Goal: Information Seeking & Learning: Learn about a topic

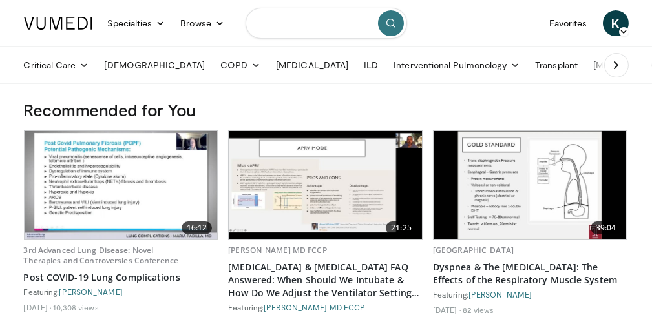
click at [303, 10] on input "Search topics, interventions" at bounding box center [325, 23] width 161 height 31
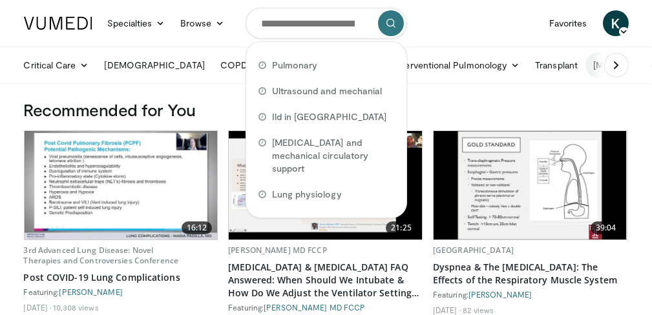
click at [585, 65] on link "[MEDICAL_DATA]" at bounding box center [635, 65] width 101 height 26
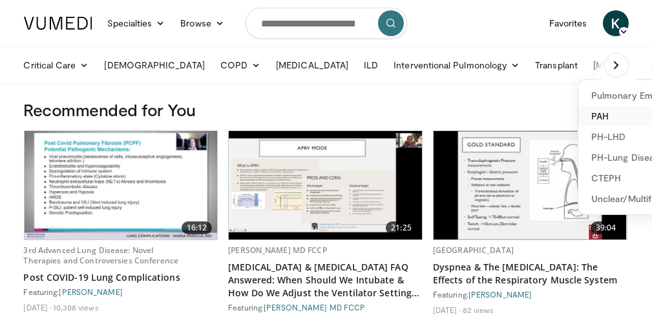
click at [578, 116] on link "PAH" at bounding box center [655, 116] width 154 height 21
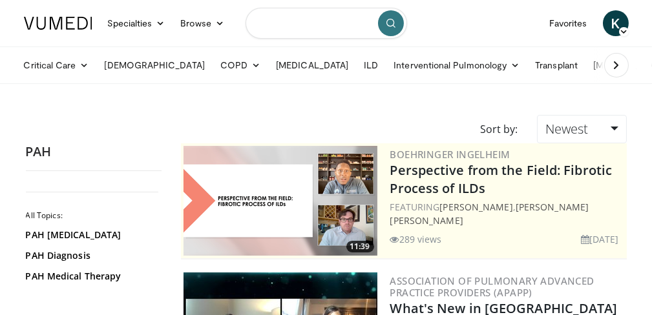
click at [291, 25] on input "Search topics, interventions" at bounding box center [325, 23] width 161 height 31
type input "**********"
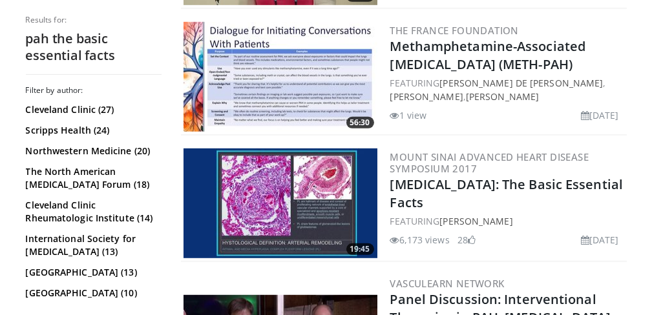
scroll to position [1770, 0]
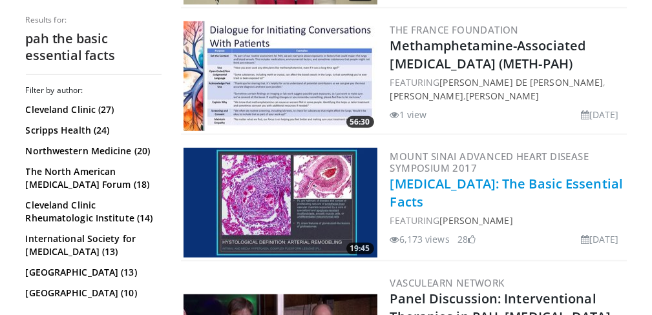
click at [429, 209] on link "Pulmonary Hypertension: The Basic Essential Facts" at bounding box center [506, 193] width 233 height 36
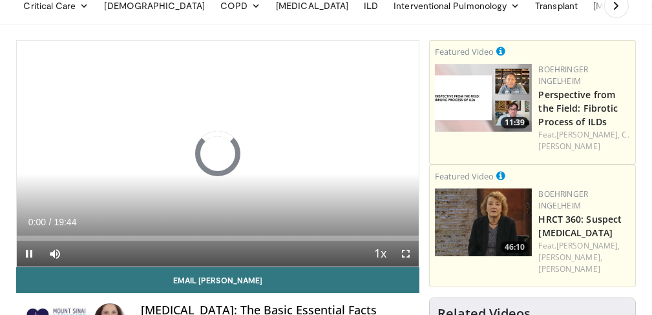
scroll to position [59, 0]
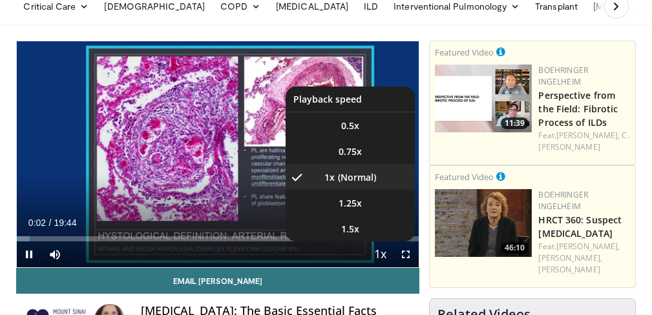
click at [381, 250] on span "Video Player" at bounding box center [380, 255] width 18 height 26
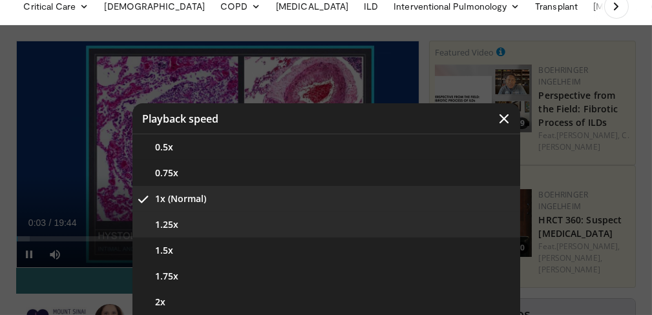
click at [344, 225] on button "1.25x" at bounding box center [325, 225] width 387 height 26
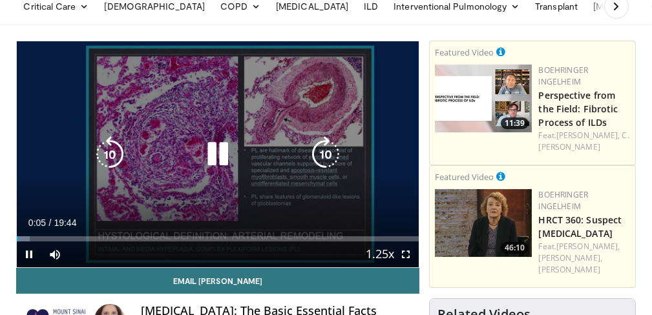
click at [362, 199] on div "10 seconds Tap to unmute" at bounding box center [218, 154] width 402 height 226
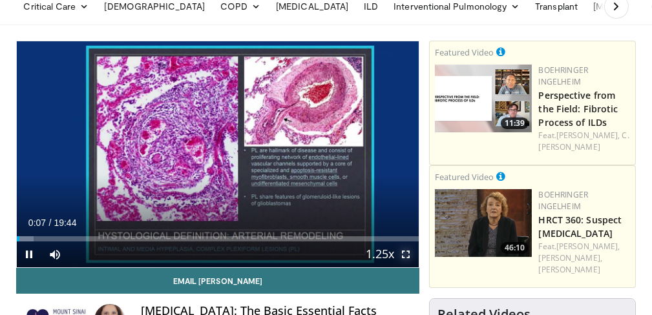
click at [413, 253] on span "Video Player" at bounding box center [406, 254] width 26 height 26
drag, startPoint x: 407, startPoint y: 254, endPoint x: 407, endPoint y: 333, distance: 78.1
click at [407, 254] on span "Video Player" at bounding box center [406, 254] width 26 height 26
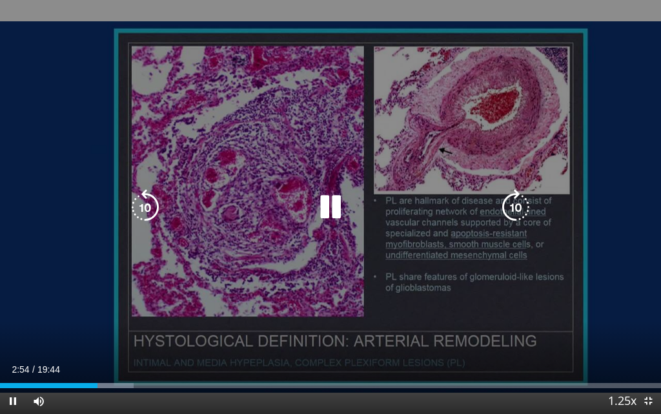
click at [514, 204] on icon "Video Player" at bounding box center [516, 207] width 36 height 36
click at [517, 205] on icon "Video Player" at bounding box center [516, 207] width 36 height 36
click at [513, 208] on icon "Video Player" at bounding box center [516, 207] width 36 height 36
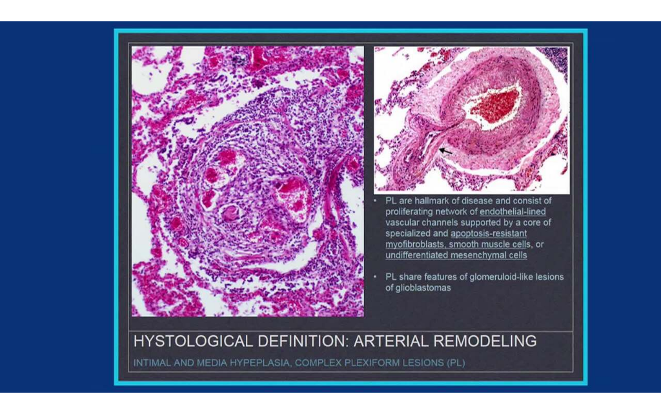
click at [513, 208] on div "10 seconds Tap to unmute" at bounding box center [330, 207] width 661 height 414
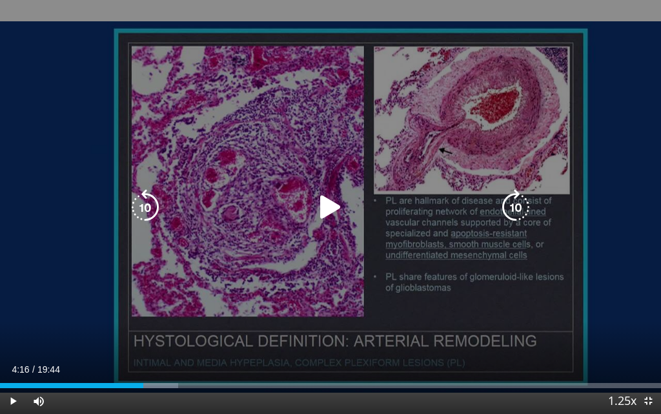
click at [515, 211] on icon "Video Player" at bounding box center [516, 207] width 36 height 36
click at [324, 207] on icon "Video Player" at bounding box center [331, 207] width 36 height 36
click at [520, 203] on icon "Video Player" at bounding box center [516, 207] width 36 height 36
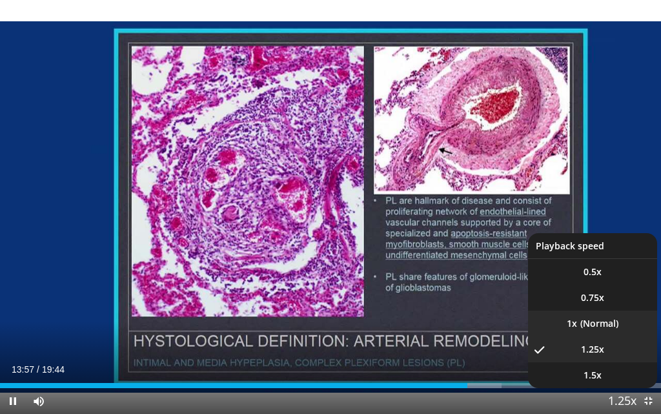
click at [594, 314] on li "1x" at bounding box center [592, 324] width 129 height 26
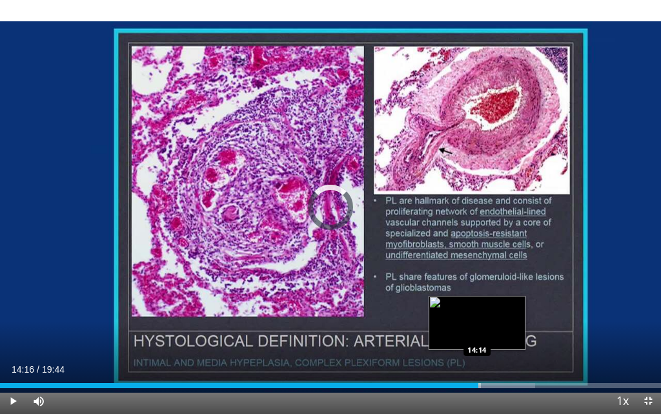
click at [478, 314] on div "14:16" at bounding box center [239, 385] width 478 height 5
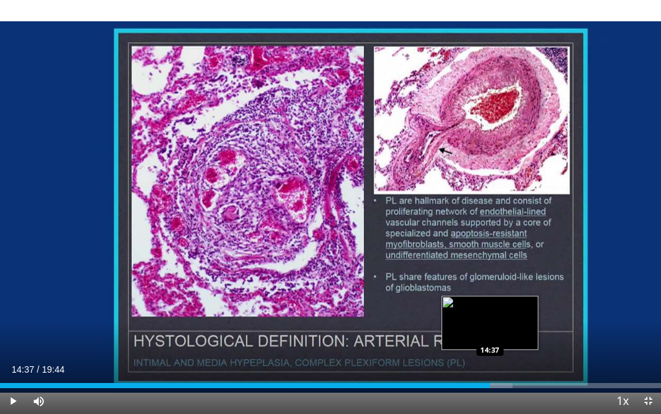
click at [489, 314] on div "Loaded : 77.56% 14:37 14:37" at bounding box center [330, 385] width 661 height 5
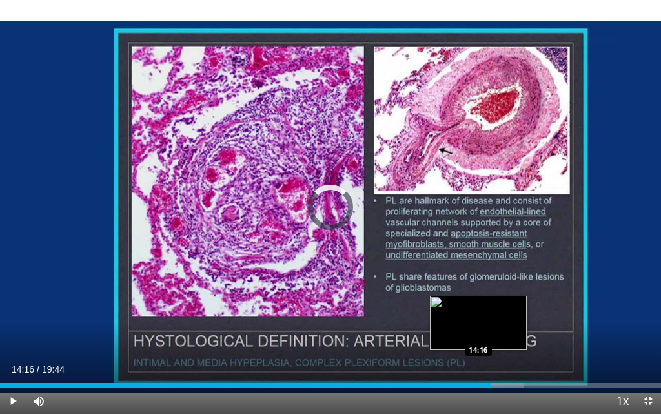
click at [478, 314] on div "14:16" at bounding box center [245, 385] width 491 height 5
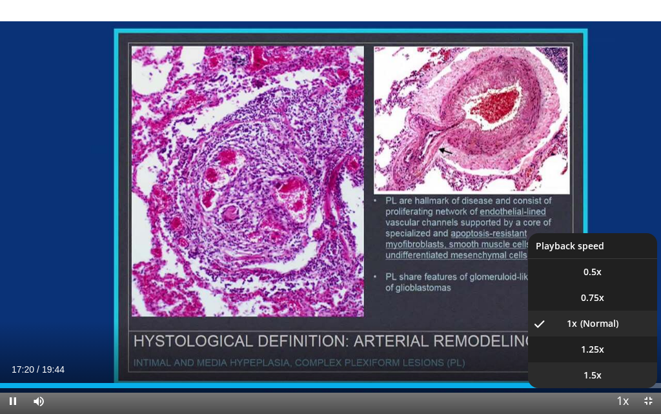
click at [592, 314] on span "1.5x" at bounding box center [593, 375] width 18 height 13
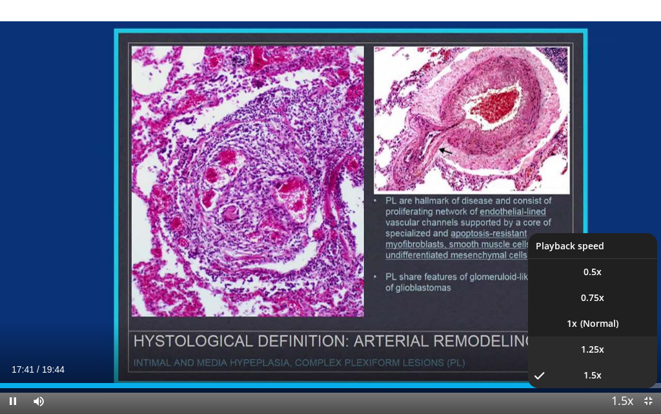
click at [610, 314] on li "1.25x" at bounding box center [592, 349] width 129 height 26
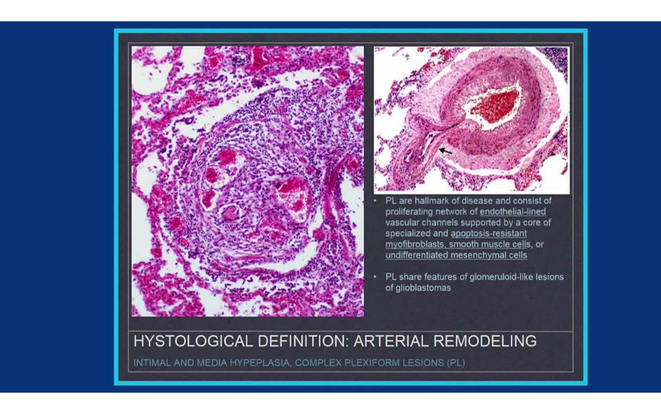
click at [610, 314] on button "Playback Rate" at bounding box center [623, 401] width 26 height 26
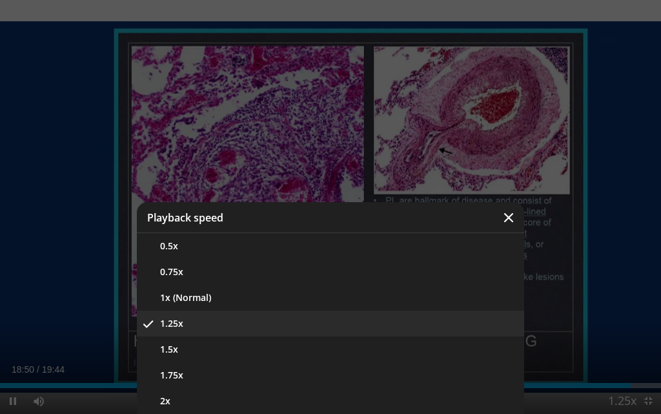
click at [393, 121] on div "Video Player" at bounding box center [330, 207] width 661 height 414
click at [393, 119] on div "Video Player" at bounding box center [330, 207] width 661 height 414
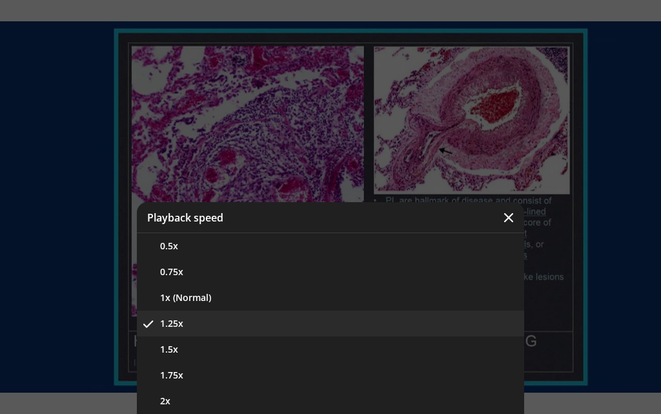
click at [393, 119] on div "Video Player" at bounding box center [330, 207] width 661 height 414
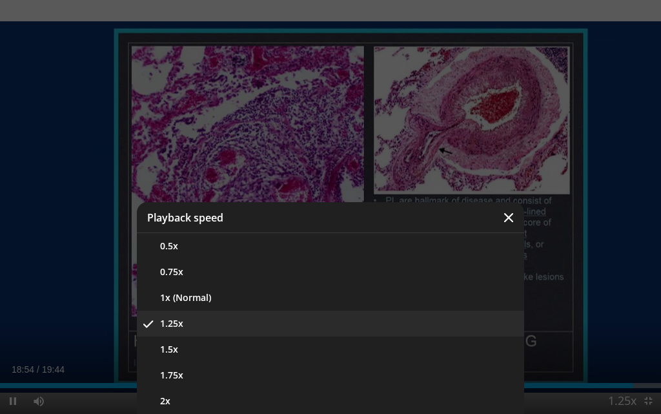
click at [513, 213] on icon "Video Player" at bounding box center [508, 217] width 13 height 13
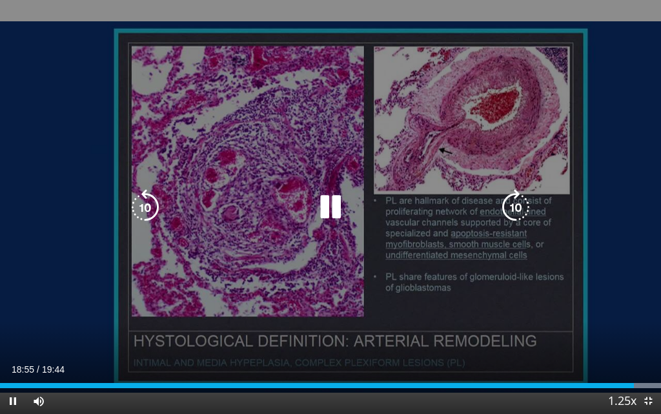
click at [429, 143] on div "10 seconds Tap to unmute" at bounding box center [330, 207] width 661 height 414
click at [333, 208] on icon "Video Player" at bounding box center [331, 207] width 36 height 36
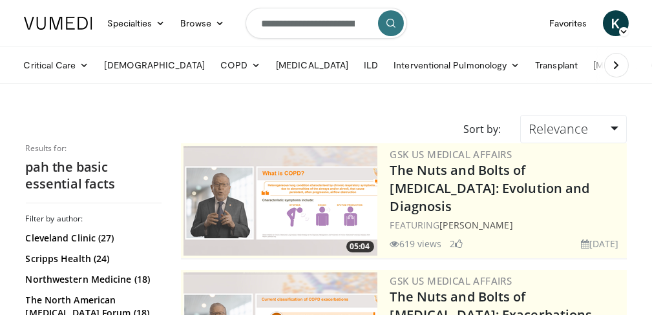
click at [338, 22] on input "**********" at bounding box center [325, 23] width 161 height 31
type input "**********"
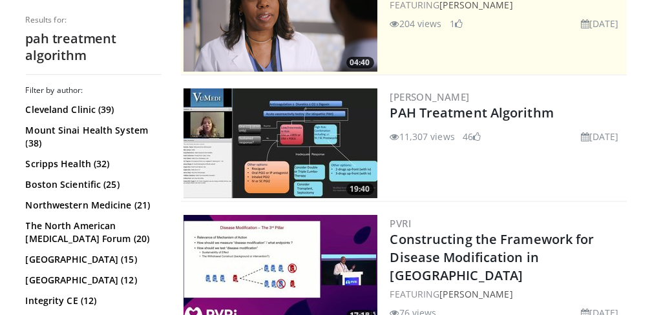
scroll to position [317, 0]
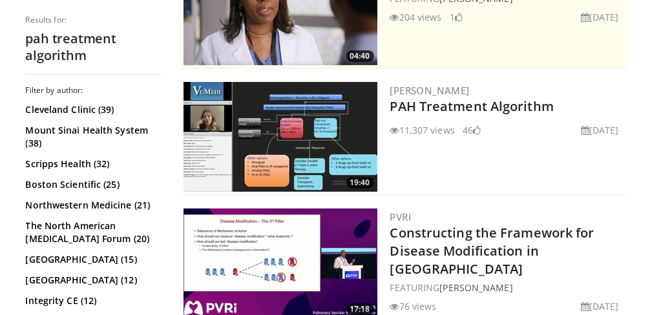
click at [284, 132] on img at bounding box center [280, 137] width 194 height 110
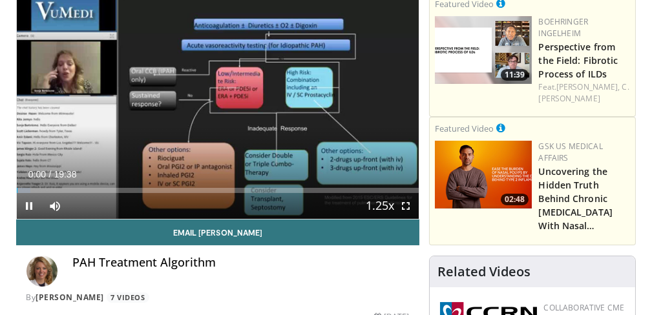
scroll to position [95, 0]
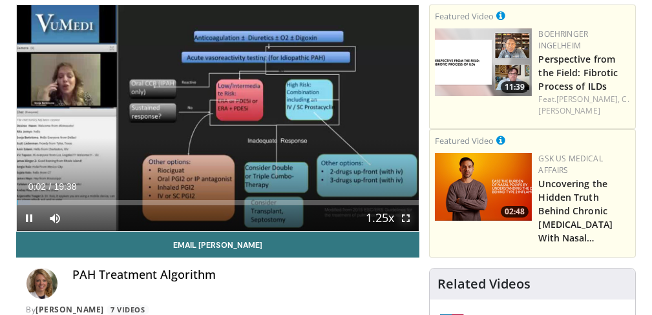
click at [404, 219] on span "Video Player" at bounding box center [406, 218] width 26 height 26
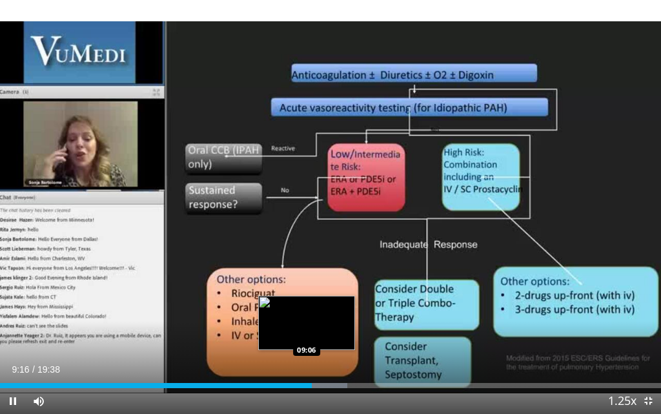
click at [306, 314] on div "Loaded : 52.51% 09:16 09:06" at bounding box center [330, 385] width 661 height 5
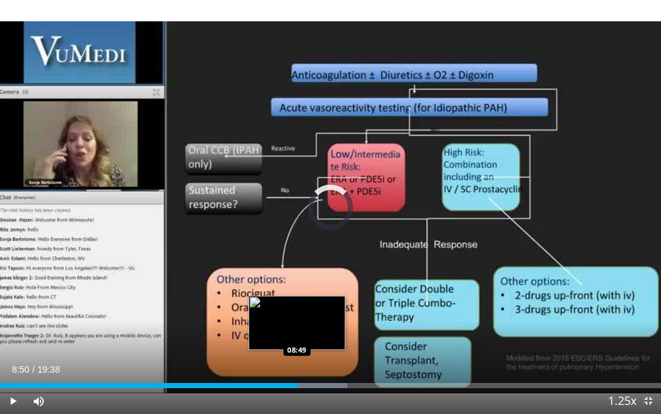
click at [297, 314] on div "09:14" at bounding box center [149, 385] width 298 height 5
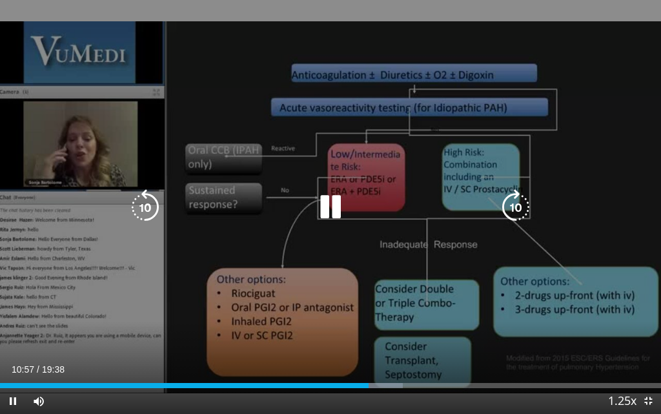
click at [368, 210] on div "Video Player" at bounding box center [330, 207] width 396 height 26
click at [334, 209] on icon "Video Player" at bounding box center [331, 207] width 36 height 36
click at [327, 211] on icon "Video Player" at bounding box center [331, 207] width 36 height 36
click at [333, 212] on icon "Video Player" at bounding box center [331, 207] width 36 height 36
click at [323, 207] on icon "Video Player" at bounding box center [331, 207] width 36 height 36
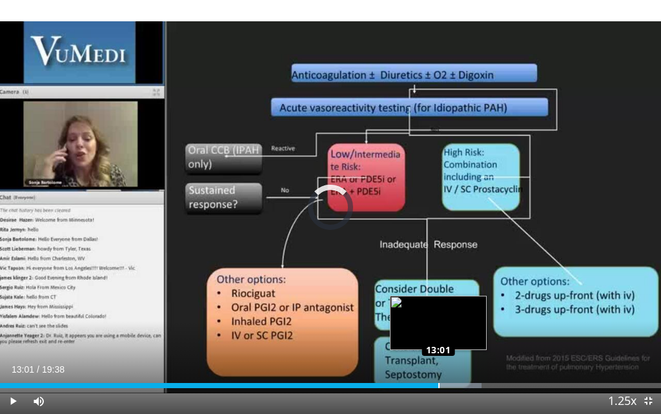
click at [438, 314] on div "Loaded : 72.84% 13:01 13:01" at bounding box center [330, 385] width 661 height 5
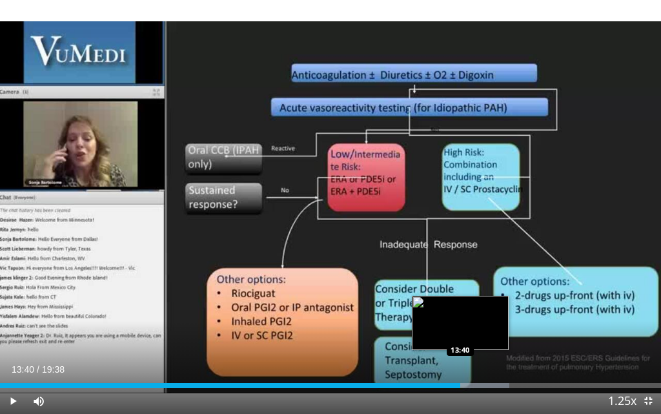
click at [460, 314] on div "Loaded : 77.07% 13:40 13:40" at bounding box center [330, 385] width 661 height 5
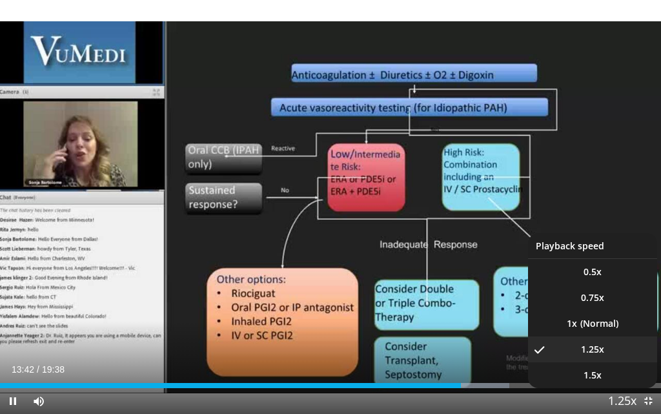
click at [630, 314] on span "Video Player" at bounding box center [622, 402] width 18 height 26
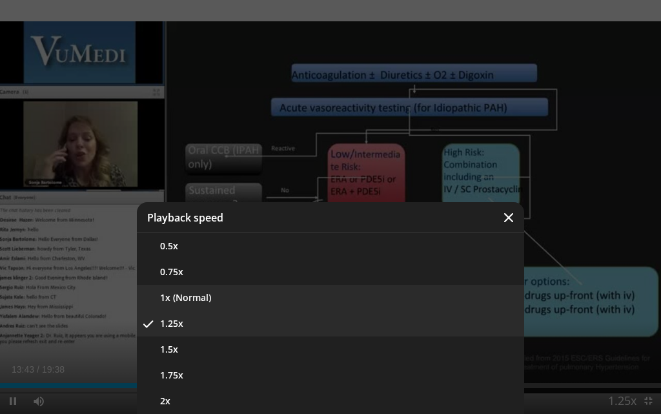
click at [388, 291] on button "1x (Normal)" at bounding box center [330, 298] width 387 height 26
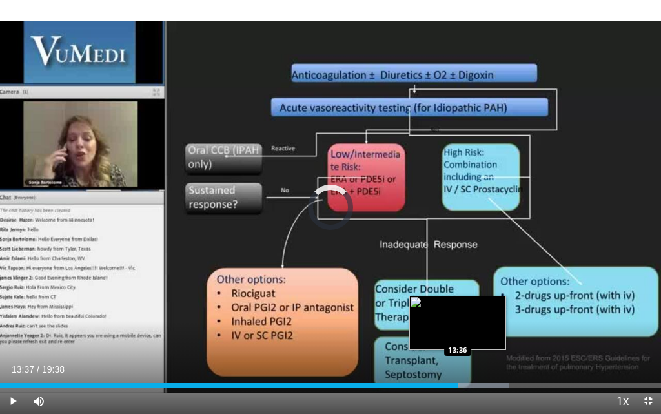
click at [458, 314] on div "13:48" at bounding box center [229, 385] width 458 height 5
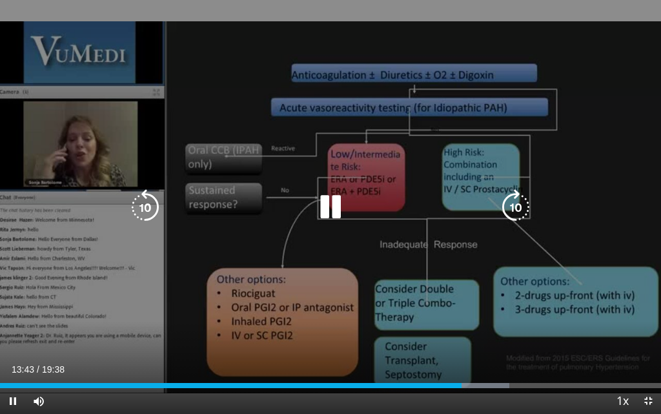
click at [335, 199] on icon "Video Player" at bounding box center [331, 207] width 36 height 36
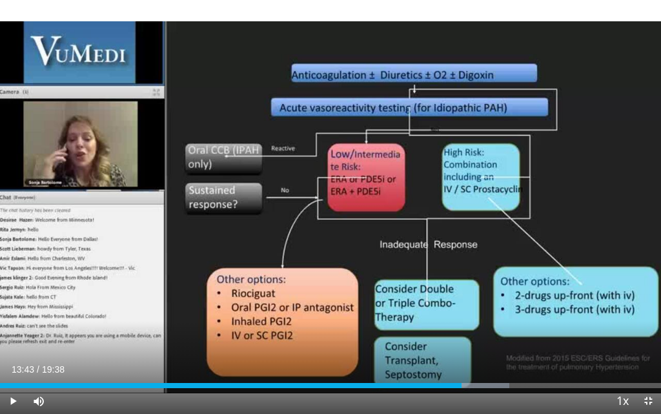
click at [331, 209] on div "10 seconds Tap to unmute" at bounding box center [330, 207] width 661 height 414
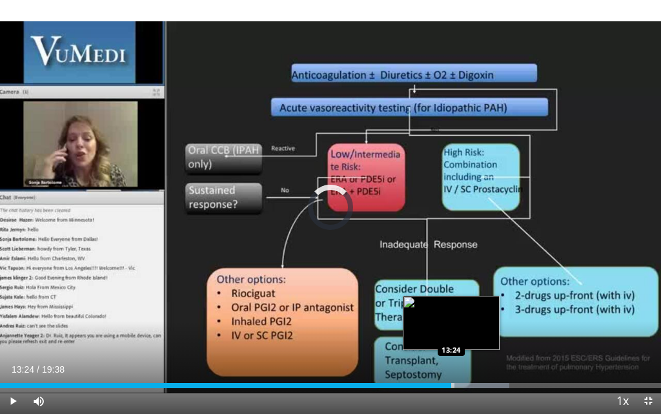
click at [451, 314] on div "Loaded : 77.07% 13:24 13:24" at bounding box center [330, 385] width 661 height 5
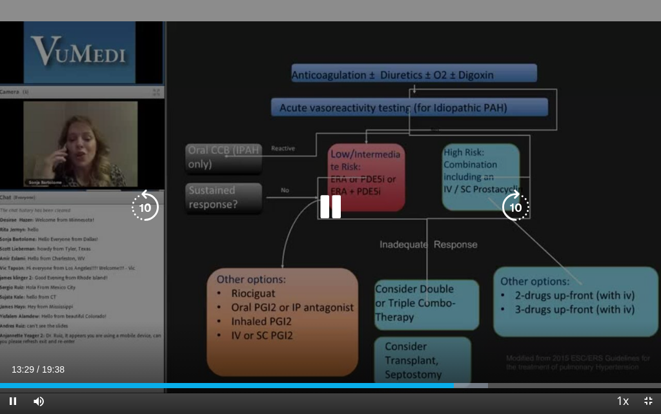
click at [336, 196] on icon "Video Player" at bounding box center [331, 207] width 36 height 36
click at [325, 207] on icon "Video Player" at bounding box center [331, 207] width 36 height 36
click at [340, 209] on icon "Video Player" at bounding box center [331, 207] width 36 height 36
click at [330, 209] on icon "Video Player" at bounding box center [331, 207] width 36 height 36
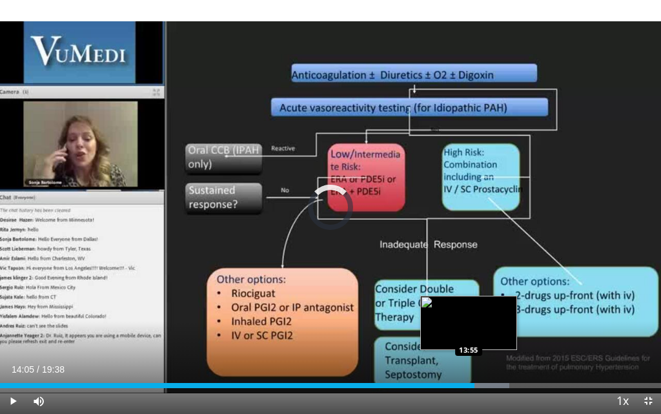
click at [469, 314] on div "Loaded : 77.07% 14:05 13:55" at bounding box center [330, 385] width 661 height 5
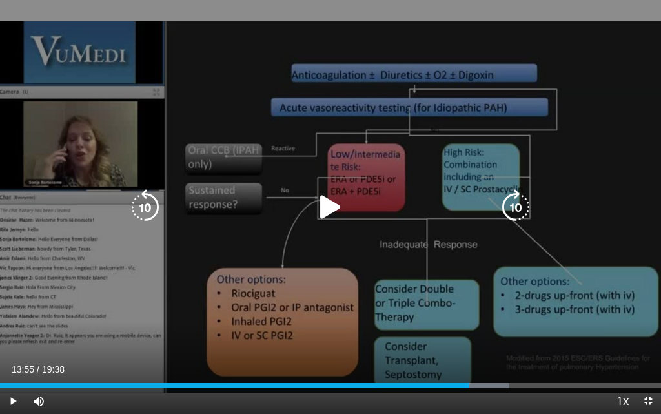
click at [395, 213] on div "Video Player" at bounding box center [330, 207] width 396 height 26
click at [322, 208] on icon "Video Player" at bounding box center [331, 207] width 36 height 36
click at [333, 204] on icon "Video Player" at bounding box center [331, 207] width 36 height 36
click at [333, 200] on icon "Video Player" at bounding box center [331, 207] width 36 height 36
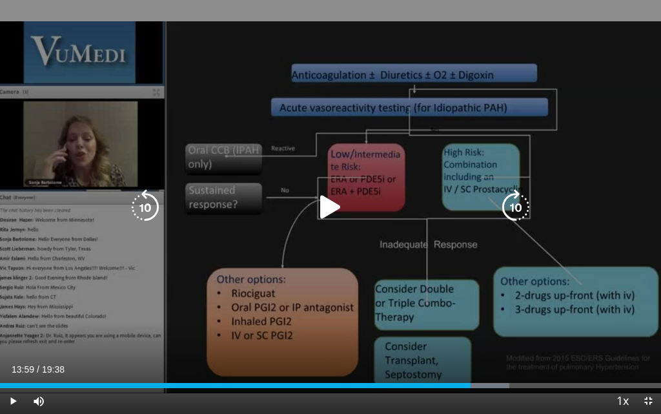
click at [333, 200] on icon "Video Player" at bounding box center [331, 207] width 36 height 36
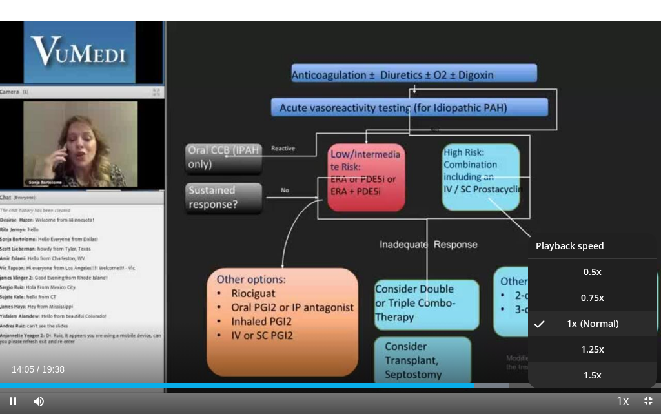
click at [595, 314] on span "1.5x" at bounding box center [593, 375] width 18 height 13
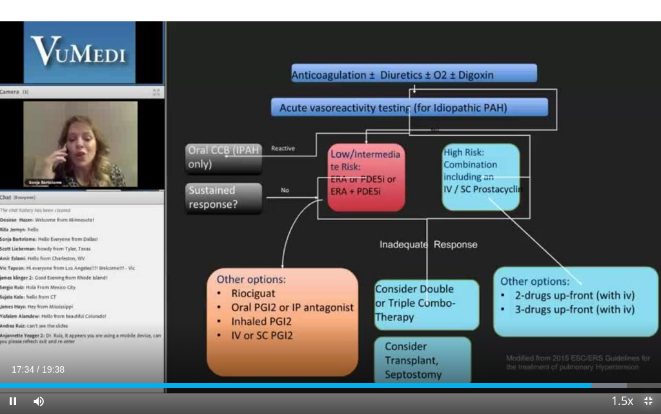
click at [651, 314] on span "Video Player" at bounding box center [648, 401] width 26 height 26
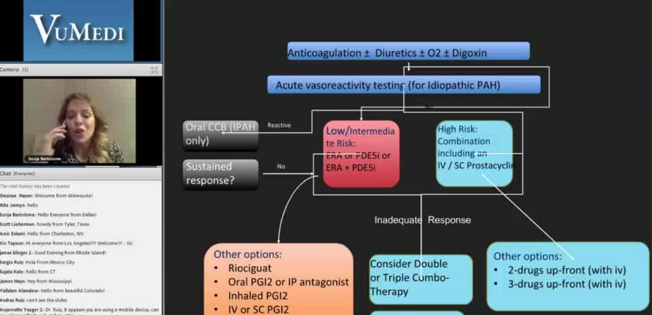
scroll to position [0, 0]
